Goal: Information Seeking & Learning: Understand process/instructions

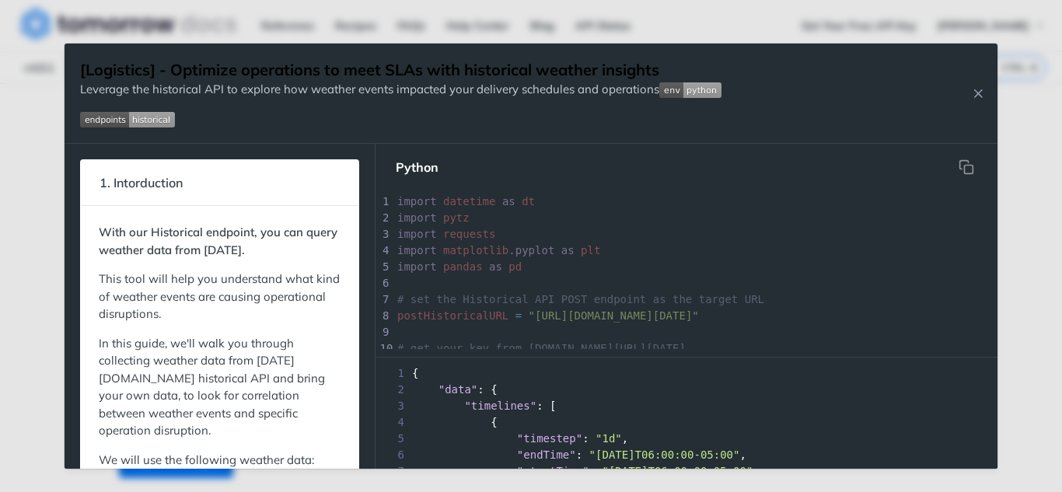
click at [106, 120] on img "Expand image" at bounding box center [127, 120] width 95 height 16
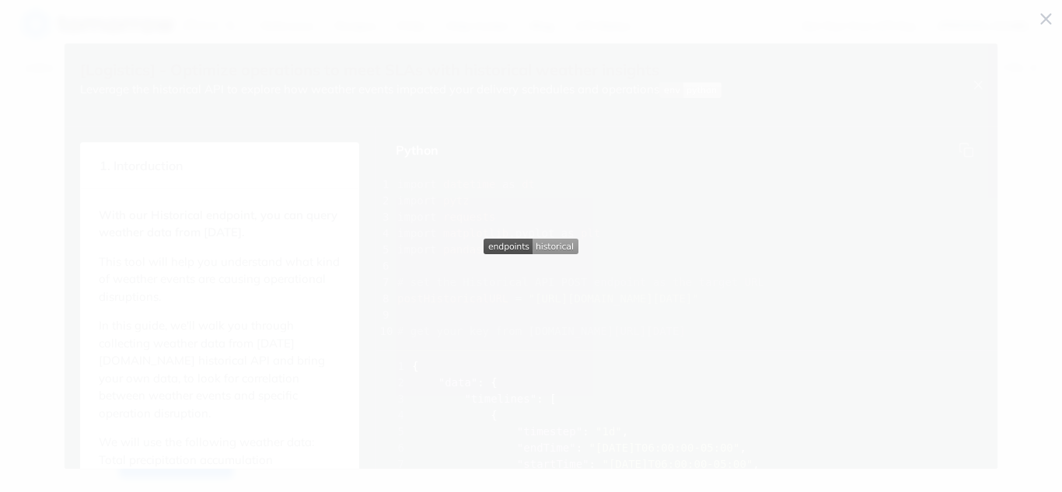
click at [724, 166] on span "Collapse image" at bounding box center [531, 246] width 1062 height 492
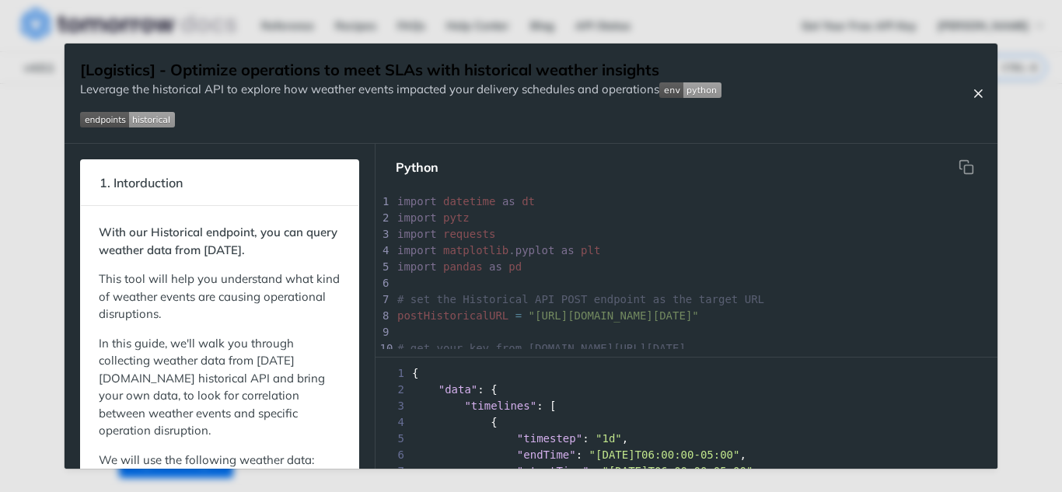
click at [983, 90] on icon "Close Recipe" at bounding box center [978, 93] width 14 height 14
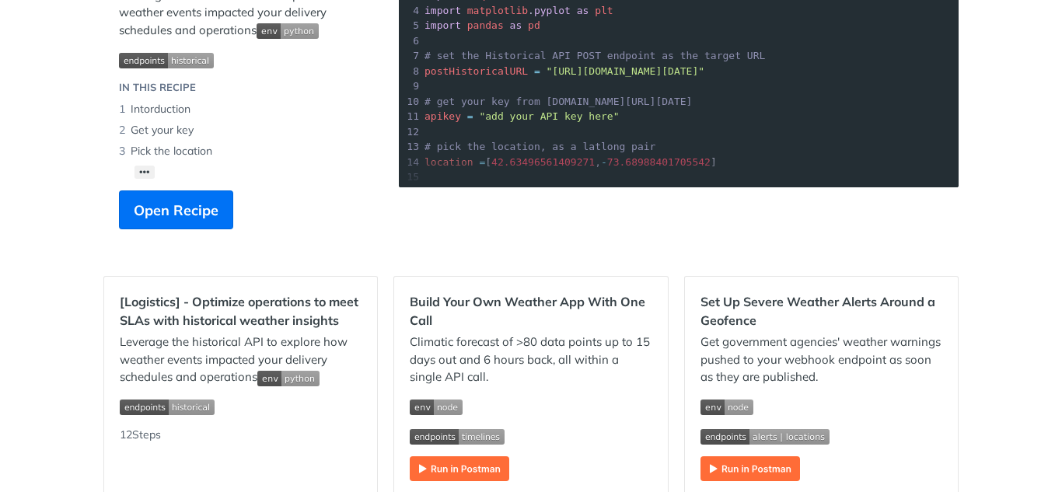
scroll to position [10, 0]
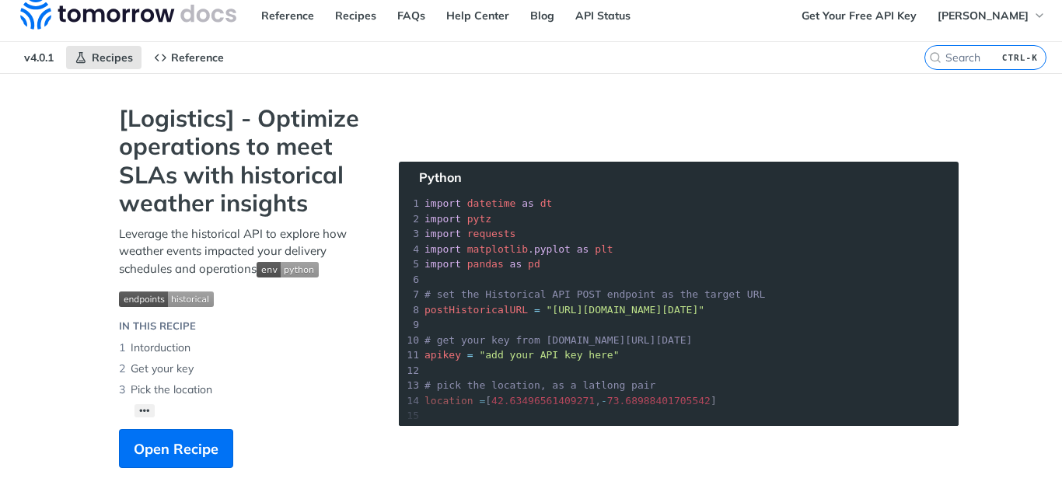
click at [671, 202] on section "[Logistics] - Optimize operations to meet SLAs with historical weather insights…" at bounding box center [530, 301] width 855 height 395
click at [197, 432] on button "Open Recipe" at bounding box center [176, 448] width 114 height 39
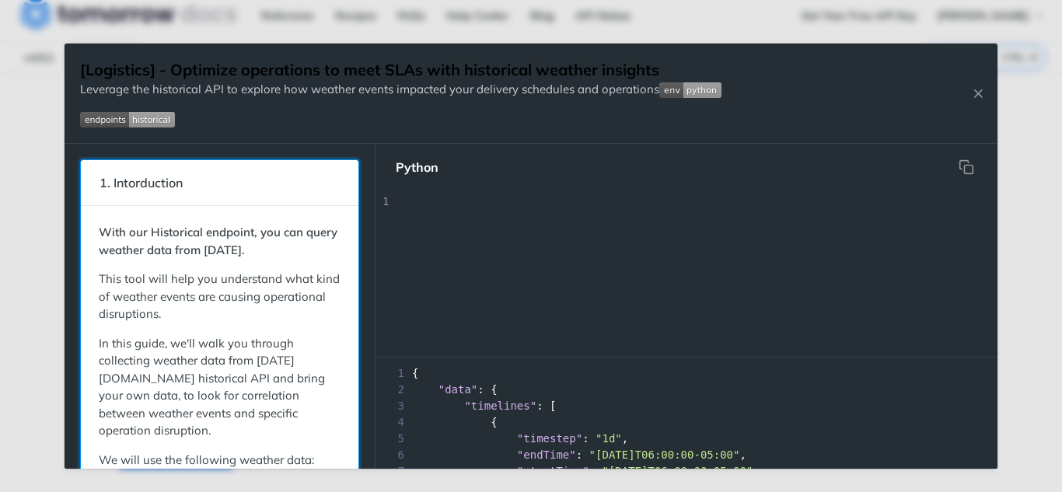
click at [650, 267] on div "1. Intorduction With our Historical endpoint, you can query weather data from […" at bounding box center [531, 306] width 933 height 325
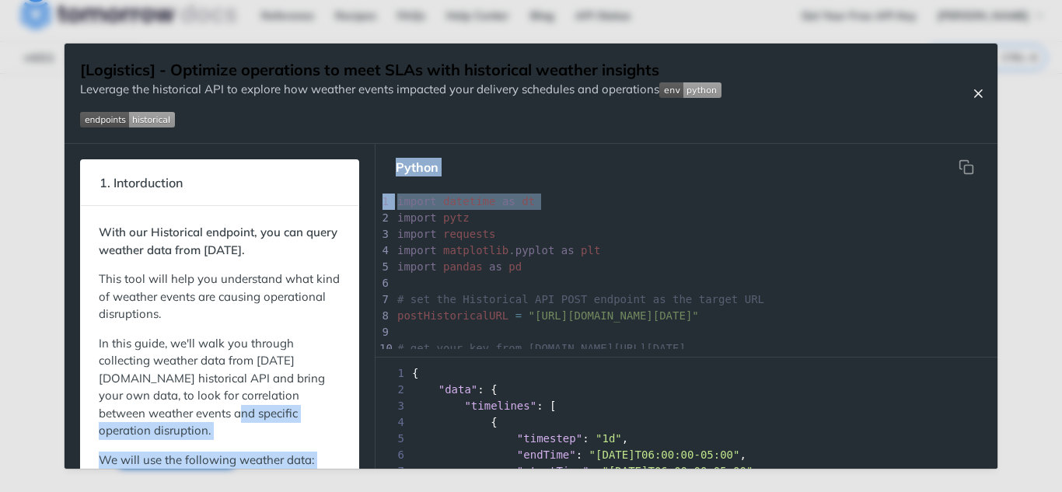
click at [981, 90] on icon "Close Recipe" at bounding box center [978, 93] width 14 height 14
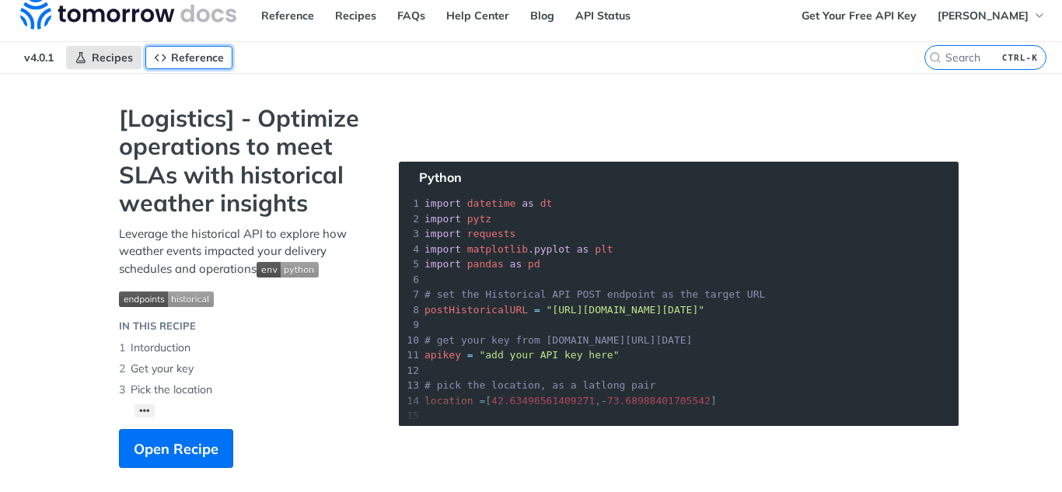
click at [178, 65] on link "Reference" at bounding box center [188, 57] width 87 height 23
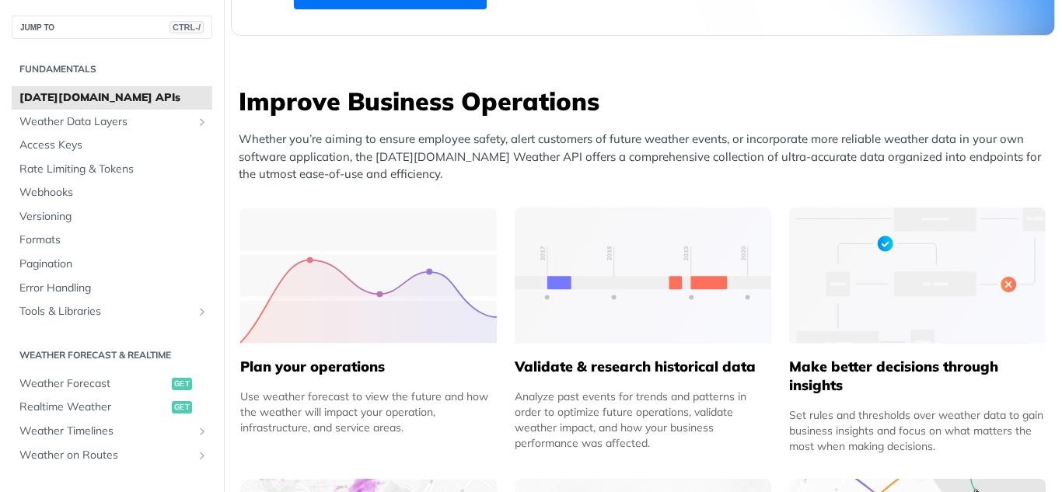
scroll to position [554, 0]
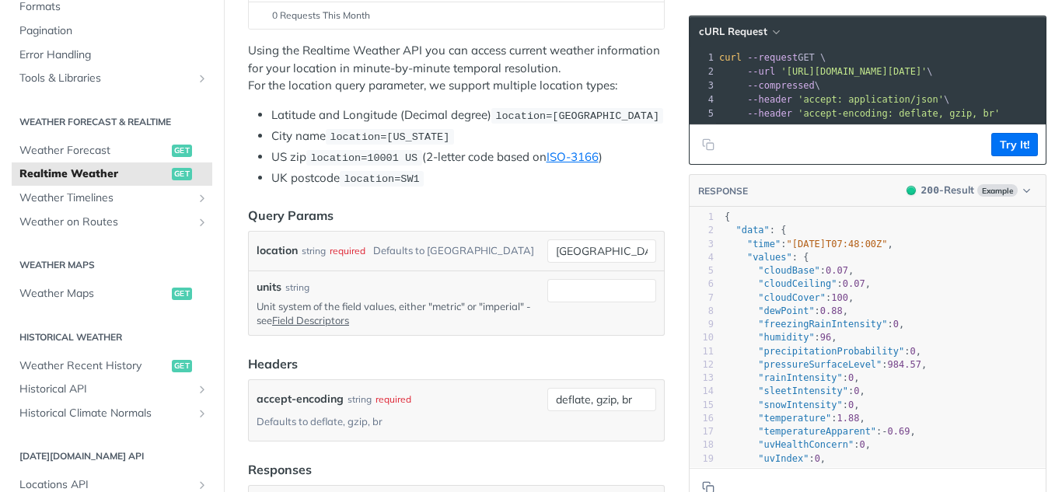
scroll to position [285, 0]
click at [553, 295] on input "units" at bounding box center [601, 289] width 109 height 23
type input "metric"
click at [607, 274] on div "units string Unit system of the field values, either "metric" or "imperial" - s…" at bounding box center [456, 302] width 415 height 65
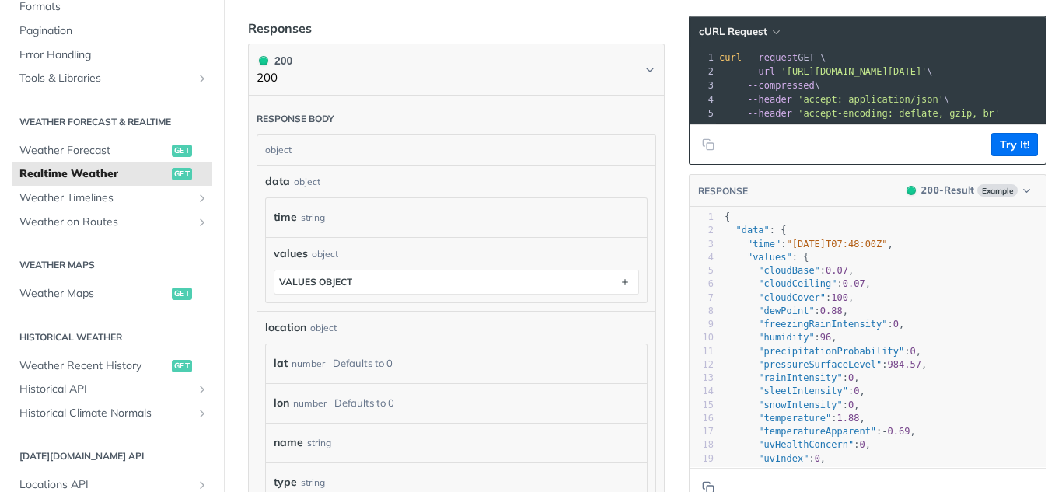
scroll to position [728, 0]
click at [324, 216] on div "string" at bounding box center [313, 216] width 24 height 23
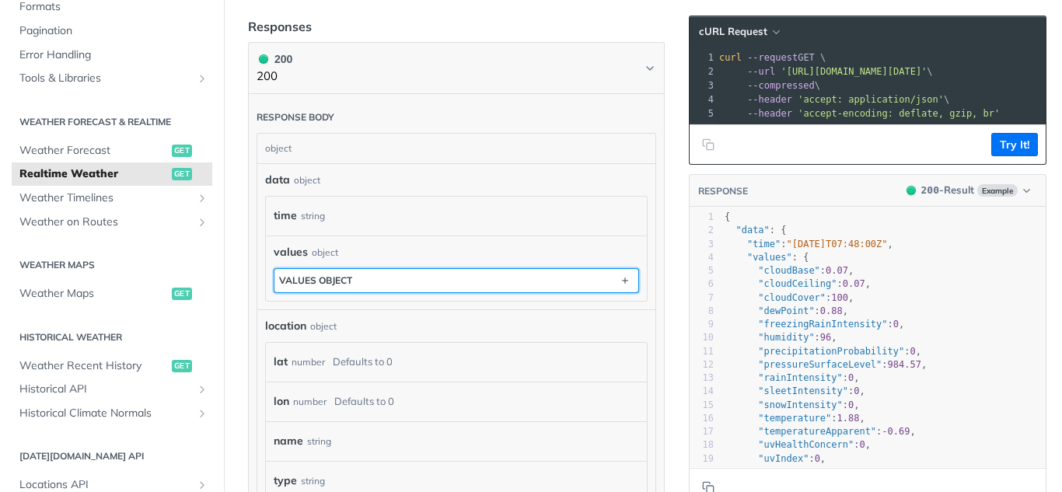
click at [328, 269] on button "values object" at bounding box center [456, 280] width 364 height 23
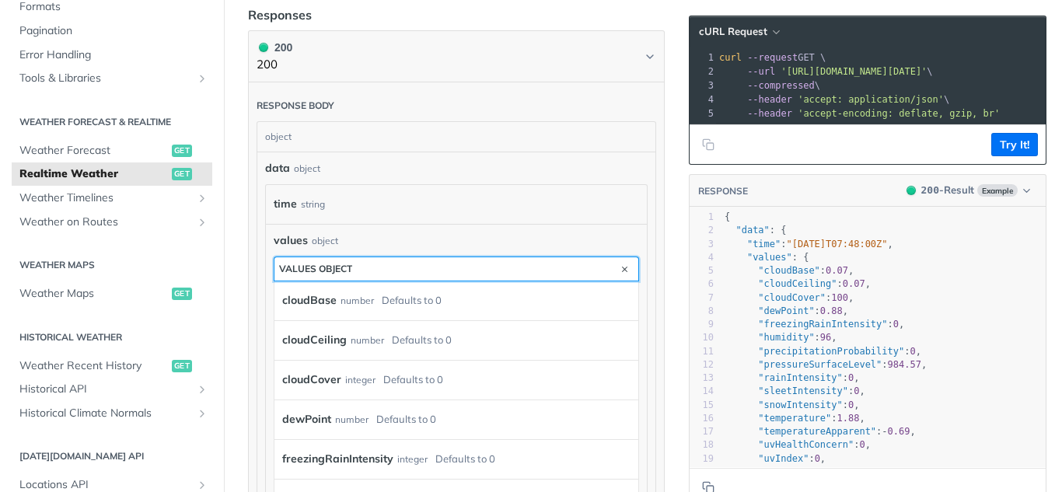
scroll to position [714, 0]
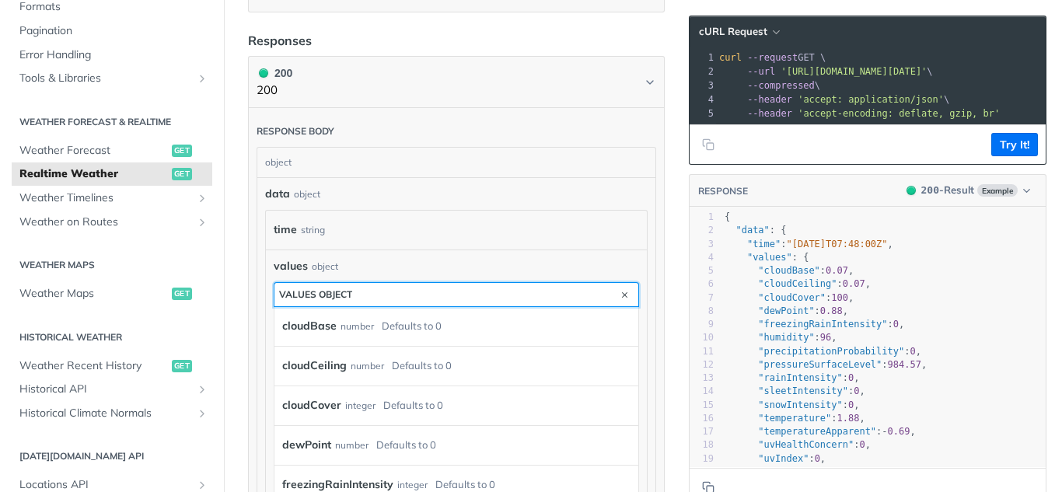
click at [334, 292] on div "values object" at bounding box center [315, 294] width 73 height 12
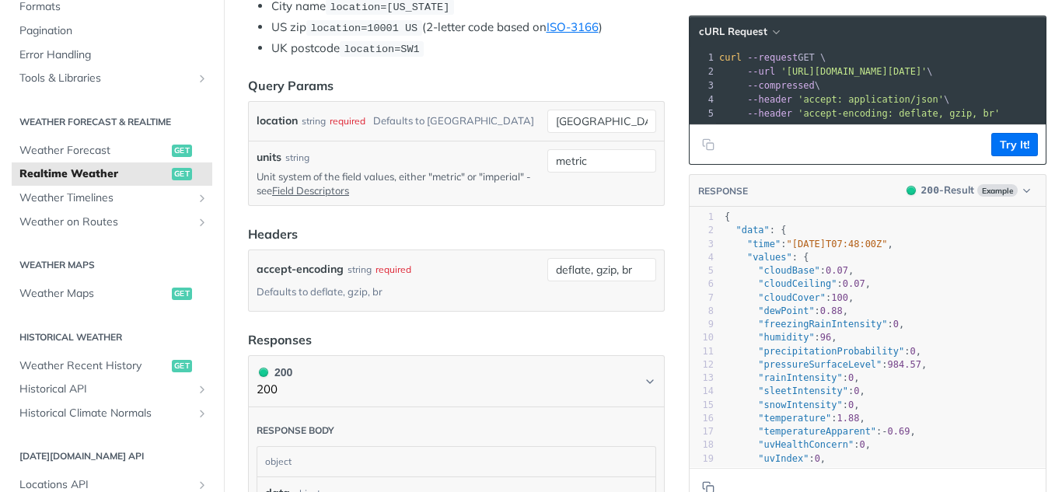
scroll to position [414, 0]
click at [612, 165] on input "metric" at bounding box center [601, 161] width 109 height 23
click at [447, 185] on p "Unit system of the field values, either "metric" or "imperial" - see Field Desc…" at bounding box center [399, 184] width 285 height 28
click at [348, 186] on link "Field Descriptors" at bounding box center [310, 191] width 77 height 12
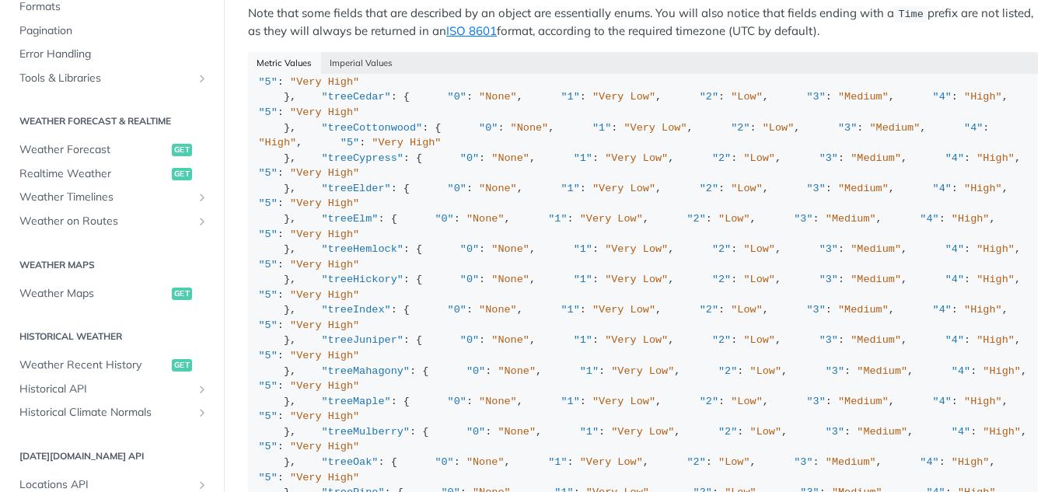
scroll to position [589, 0]
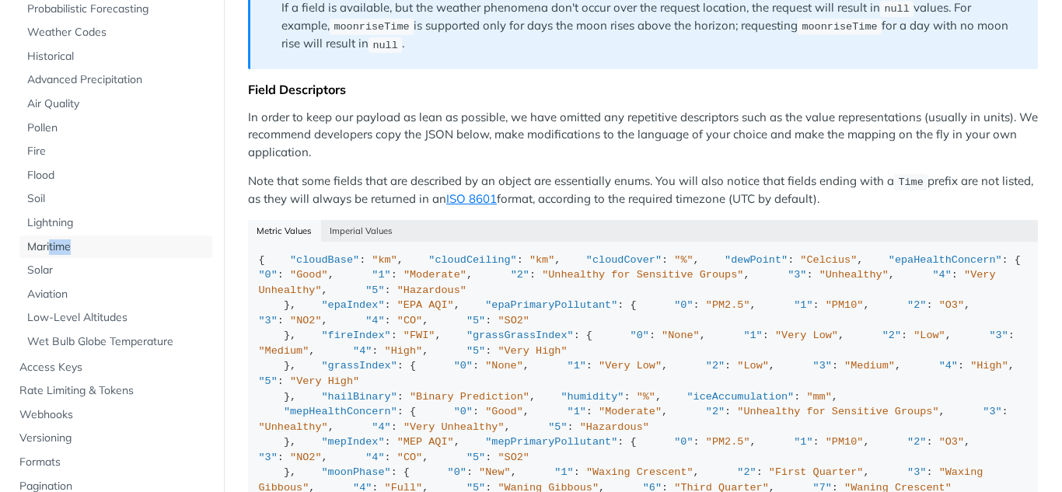
scroll to position [1490, 0]
click at [381, 238] on button "Imperial Values" at bounding box center [361, 230] width 81 height 22
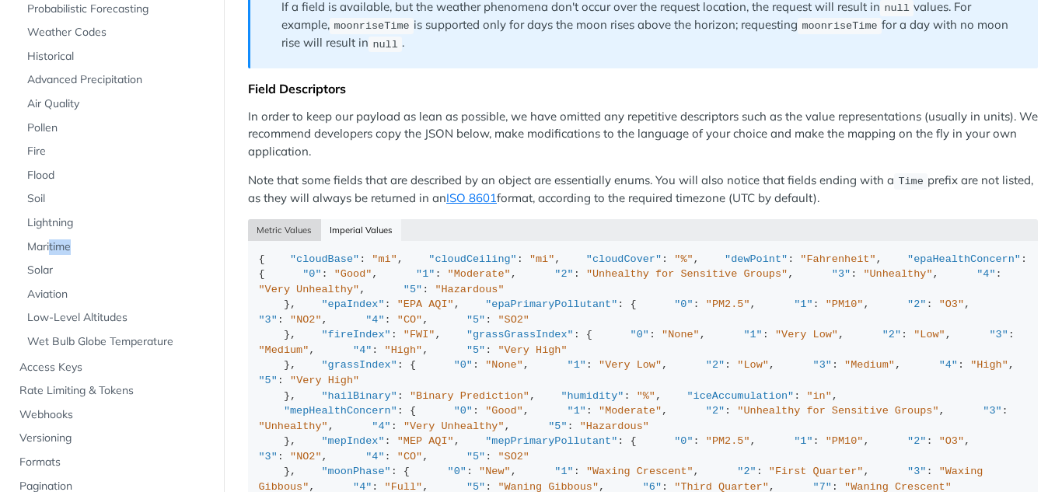
click at [287, 241] on button "Metric Values" at bounding box center [284, 230] width 73 height 22
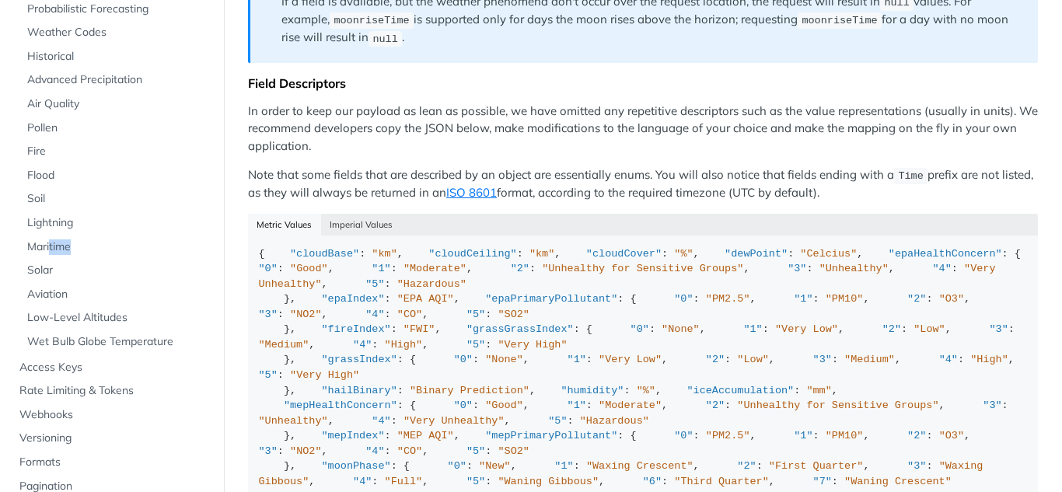
scroll to position [1496, 0]
click at [279, 225] on div "Metric Values Imperial Values" at bounding box center [643, 224] width 790 height 22
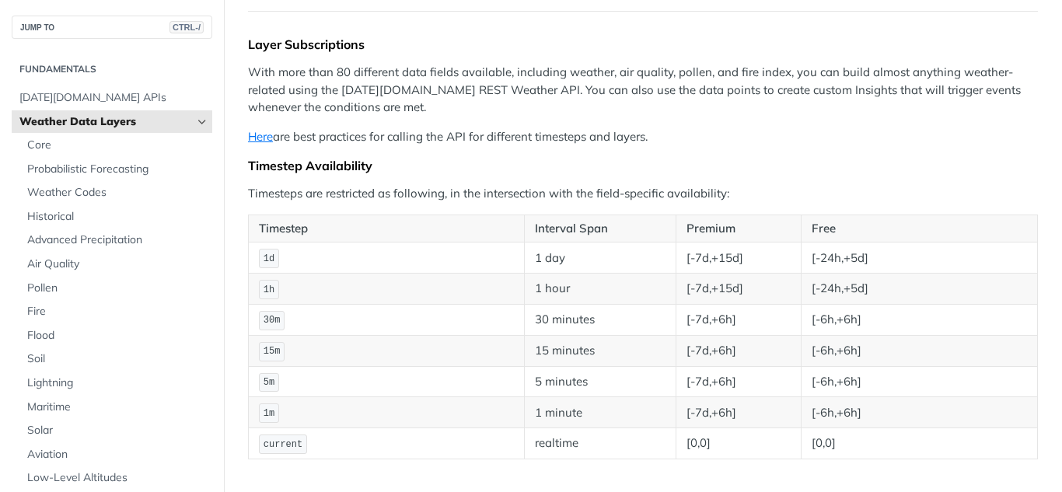
scroll to position [149, 0]
